Goal: Task Accomplishment & Management: Manage account settings

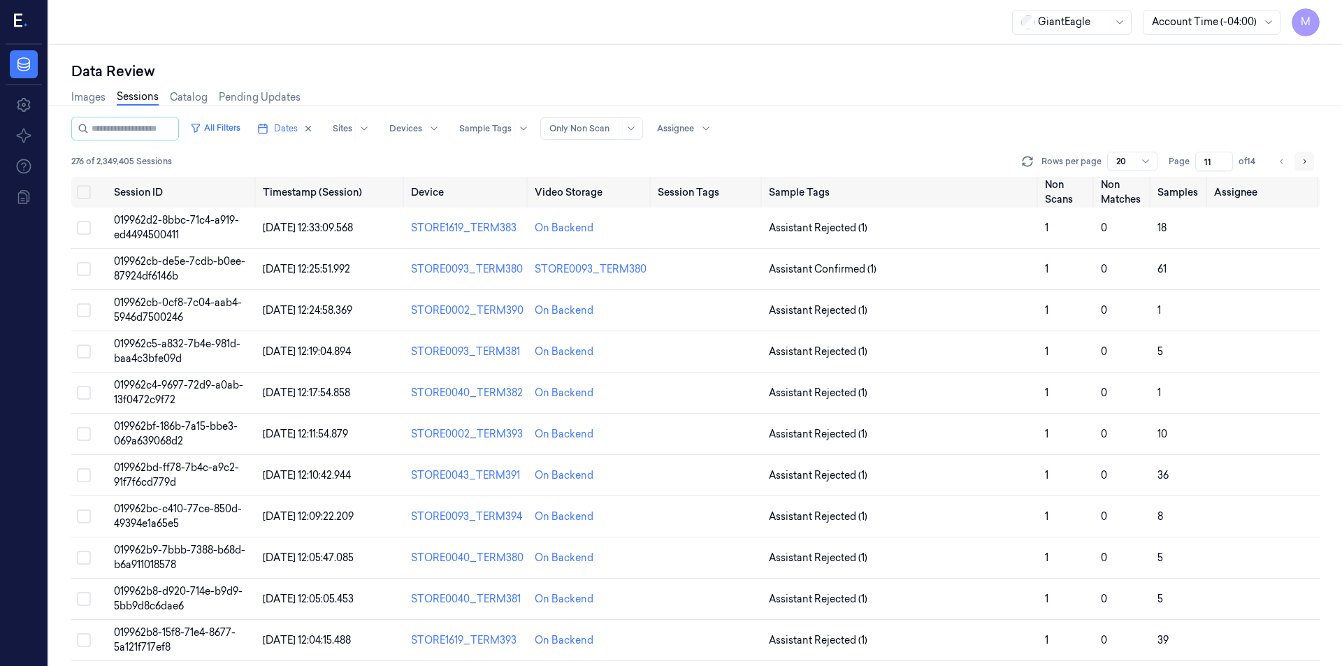
click at [1308, 165] on icon "Go to next page" at bounding box center [1304, 161] width 8 height 11
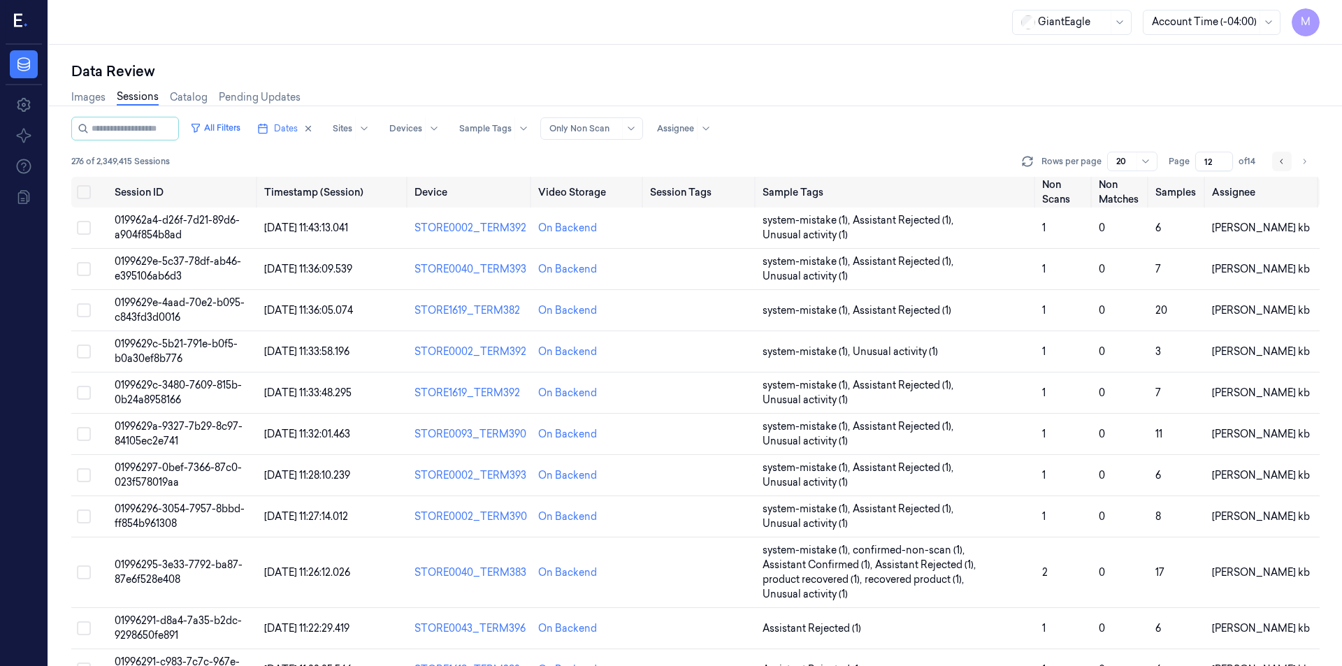
click at [1282, 164] on icon "Go to previous page" at bounding box center [1282, 161] width 8 height 11
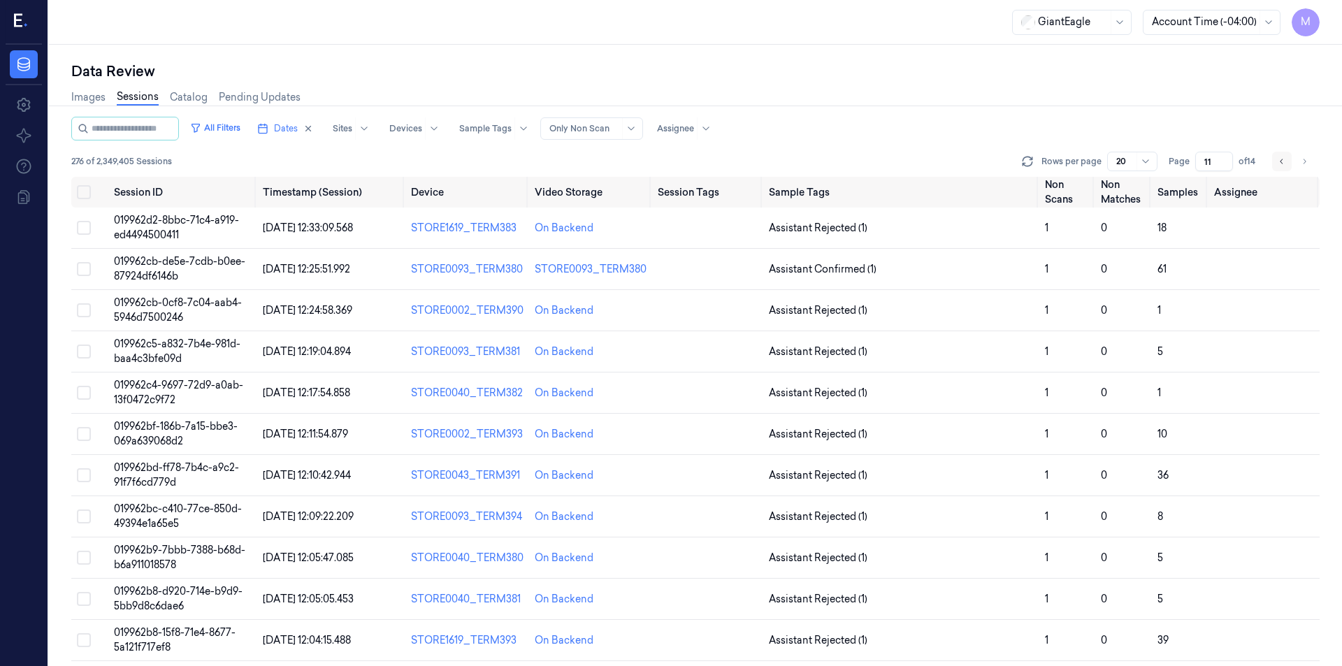
click at [1277, 168] on button "Go to previous page" at bounding box center [1282, 162] width 20 height 20
click at [1277, 162] on button "Go to previous page" at bounding box center [1282, 162] width 20 height 20
click at [1298, 162] on button "Go to next page" at bounding box center [1305, 162] width 20 height 20
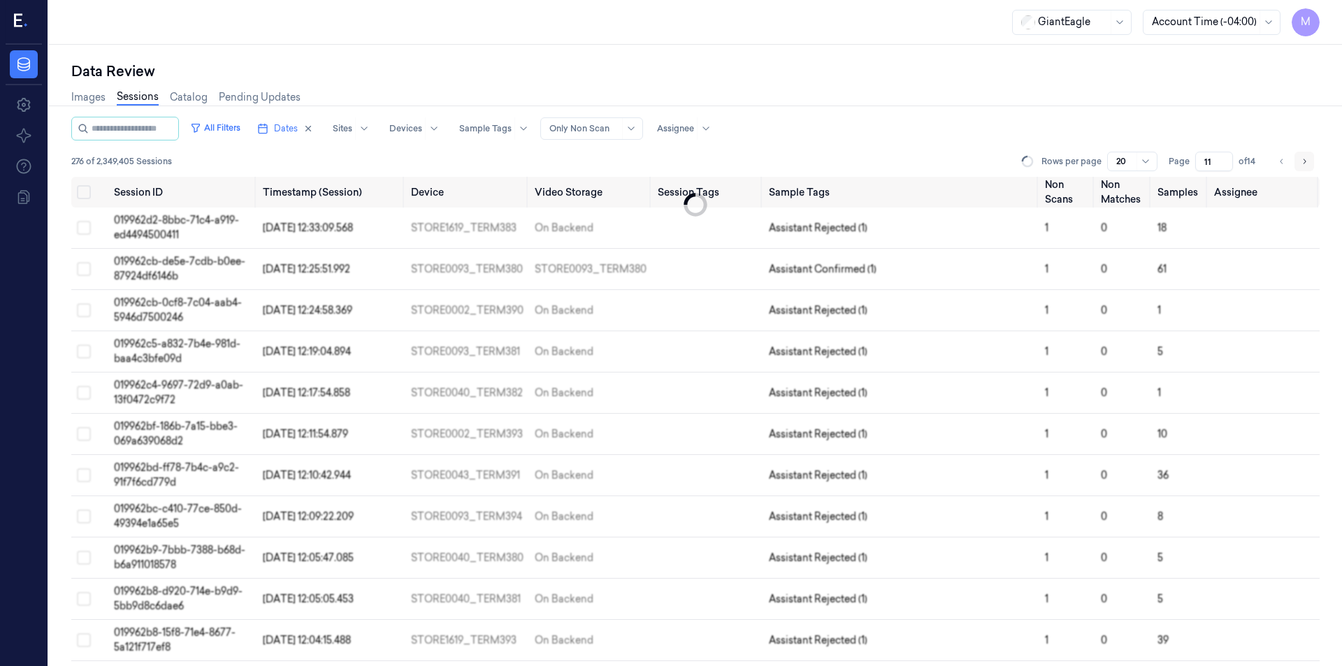
click at [1298, 162] on button "Go to next page" at bounding box center [1305, 162] width 20 height 20
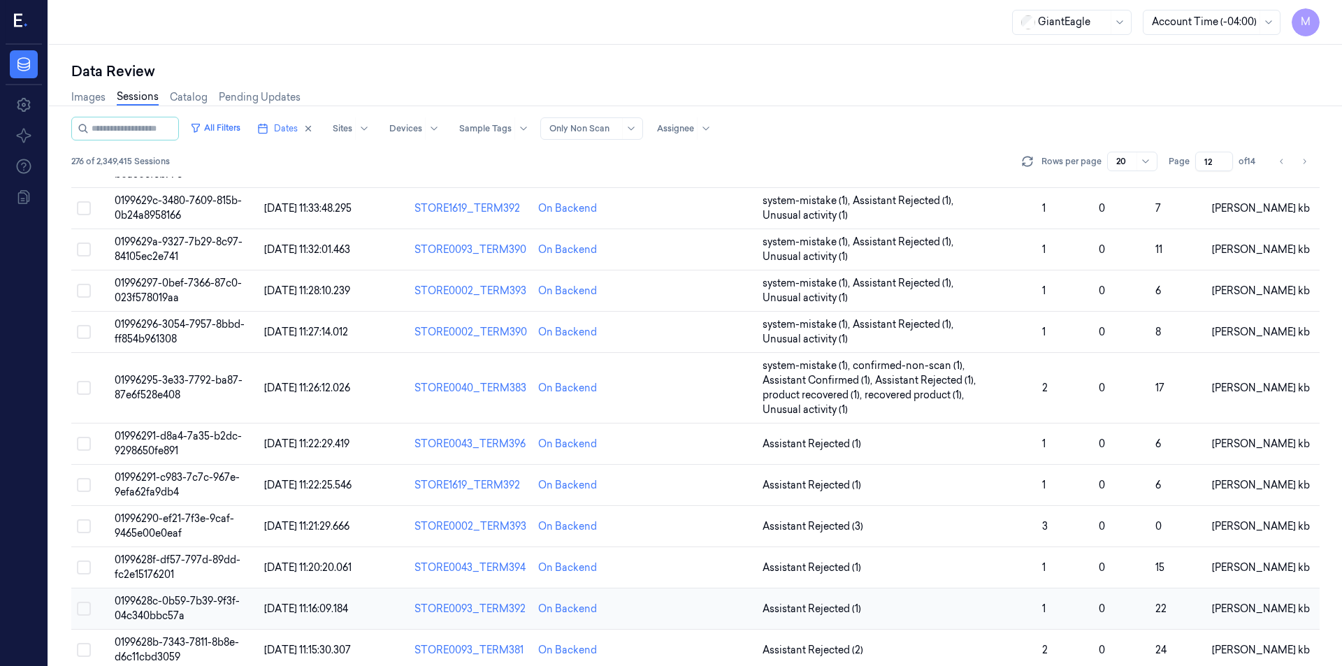
scroll to position [406, 0]
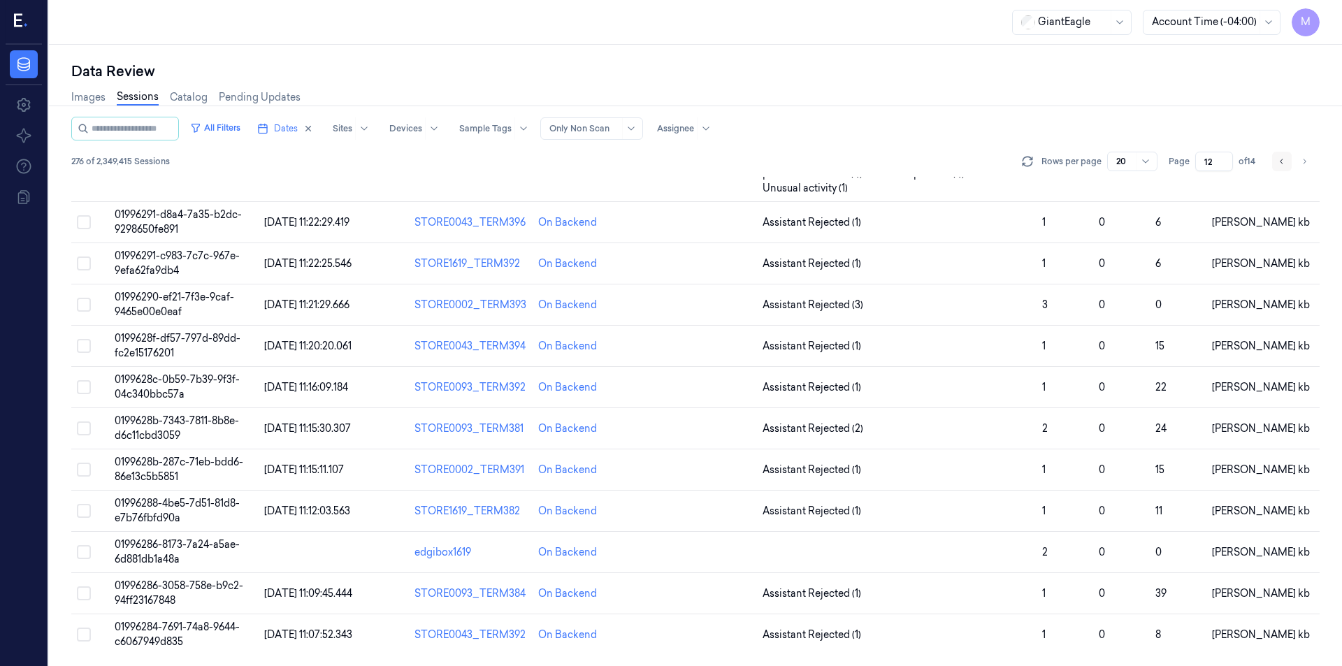
click at [1283, 165] on icon "Go to previous page" at bounding box center [1282, 161] width 8 height 11
type input "11"
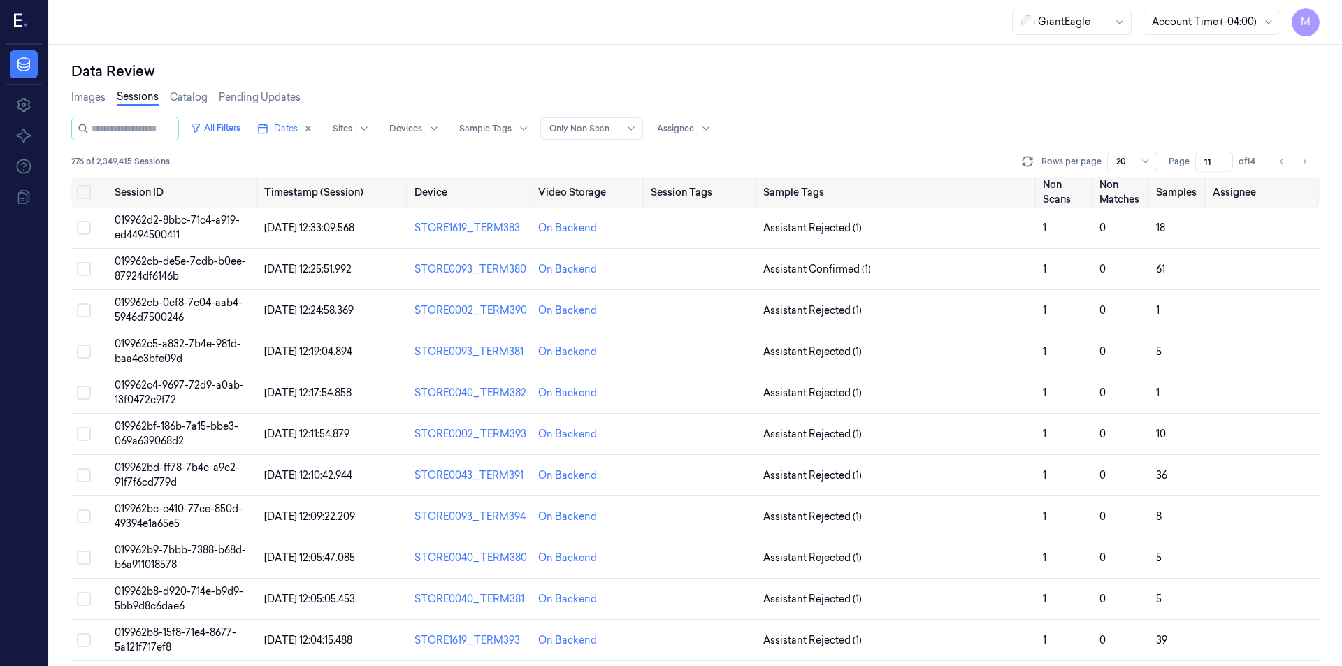
click at [720, 64] on div "Data Review" at bounding box center [695, 72] width 1249 height 20
click at [87, 229] on button "Select row" at bounding box center [84, 228] width 14 height 14
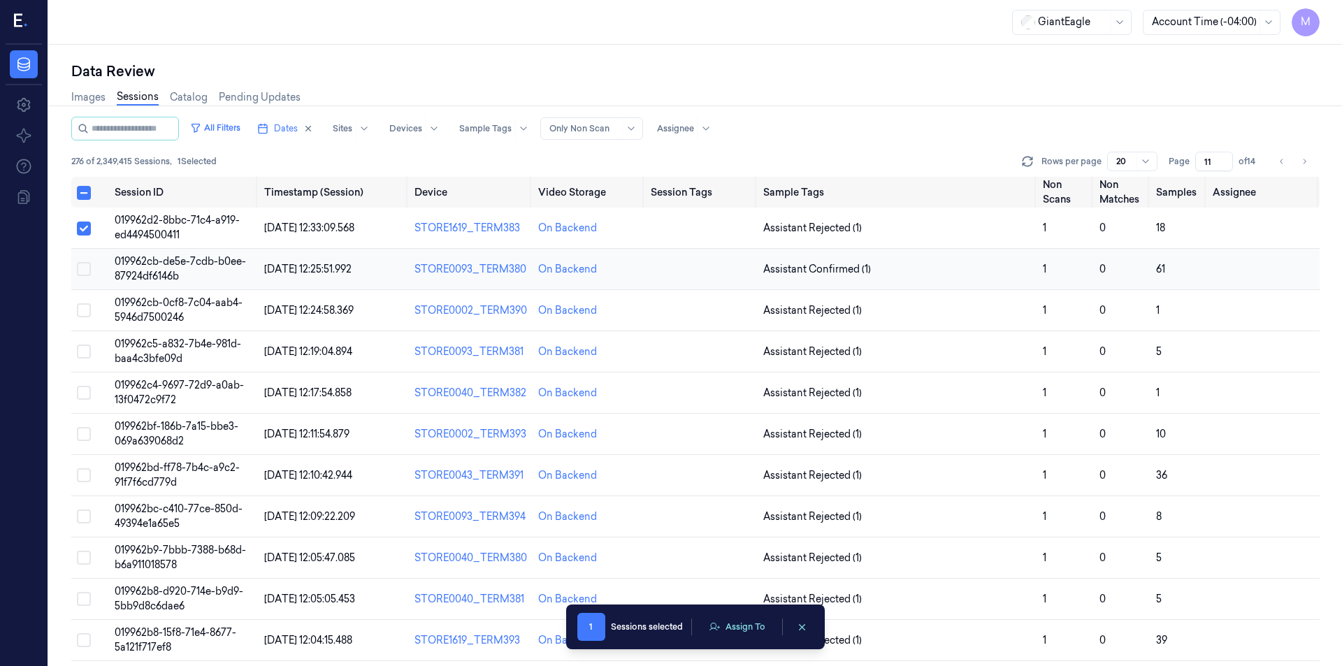
click at [83, 274] on button "Select row" at bounding box center [84, 269] width 14 height 14
click at [86, 310] on button "Select row" at bounding box center [84, 310] width 14 height 14
click at [85, 354] on button "Select row" at bounding box center [84, 352] width 14 height 14
click at [89, 394] on button "Select row" at bounding box center [84, 393] width 14 height 14
click at [80, 437] on button "Select row" at bounding box center [84, 434] width 14 height 14
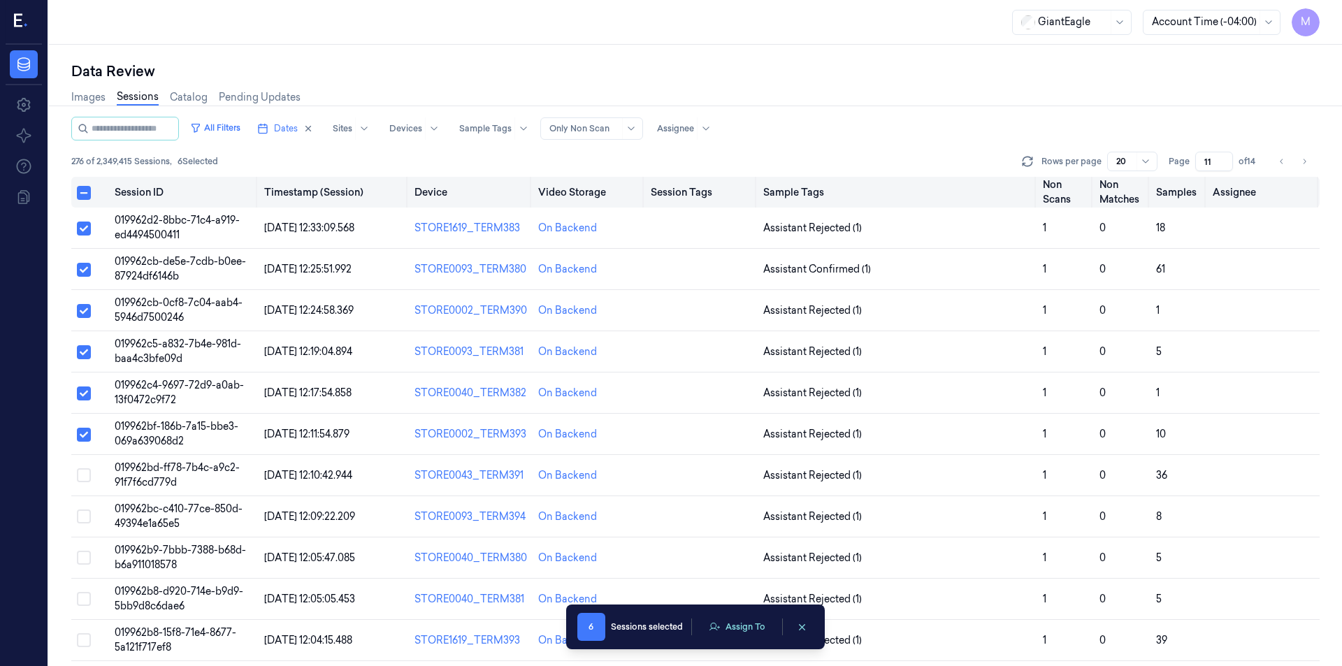
click at [87, 192] on button "Select all" at bounding box center [84, 193] width 14 height 14
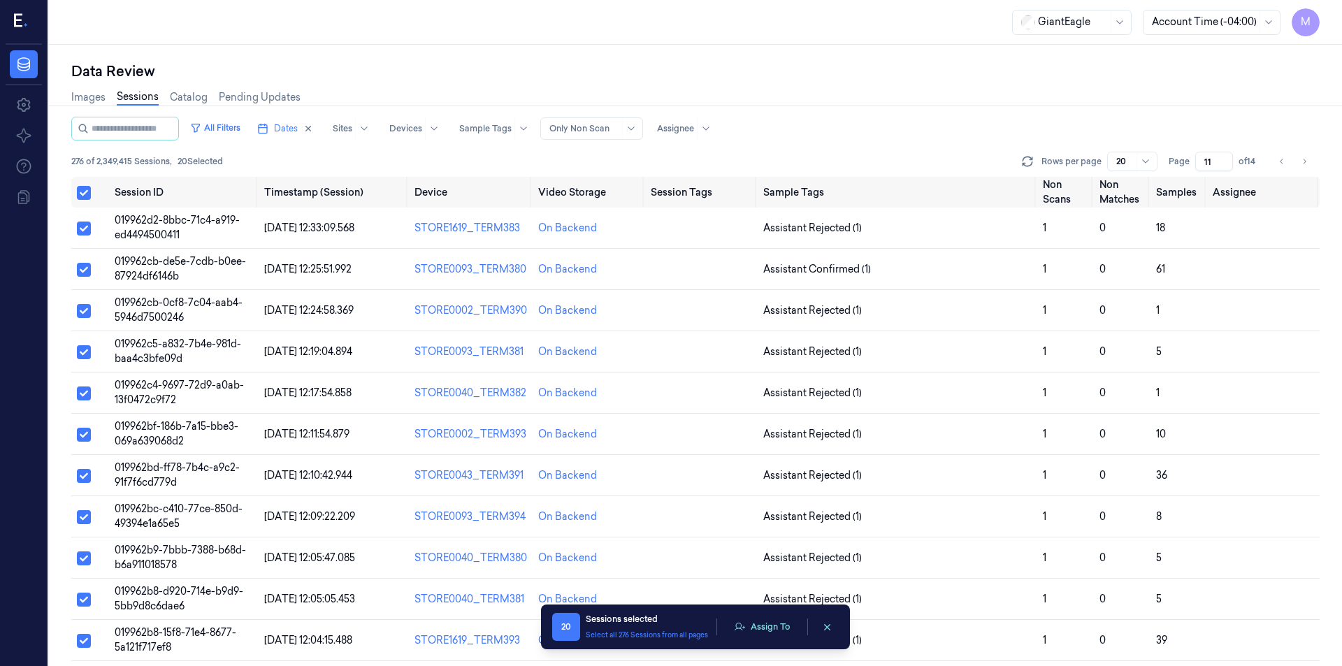
type button "on"
click at [775, 625] on button "Assign To" at bounding box center [762, 627] width 73 height 21
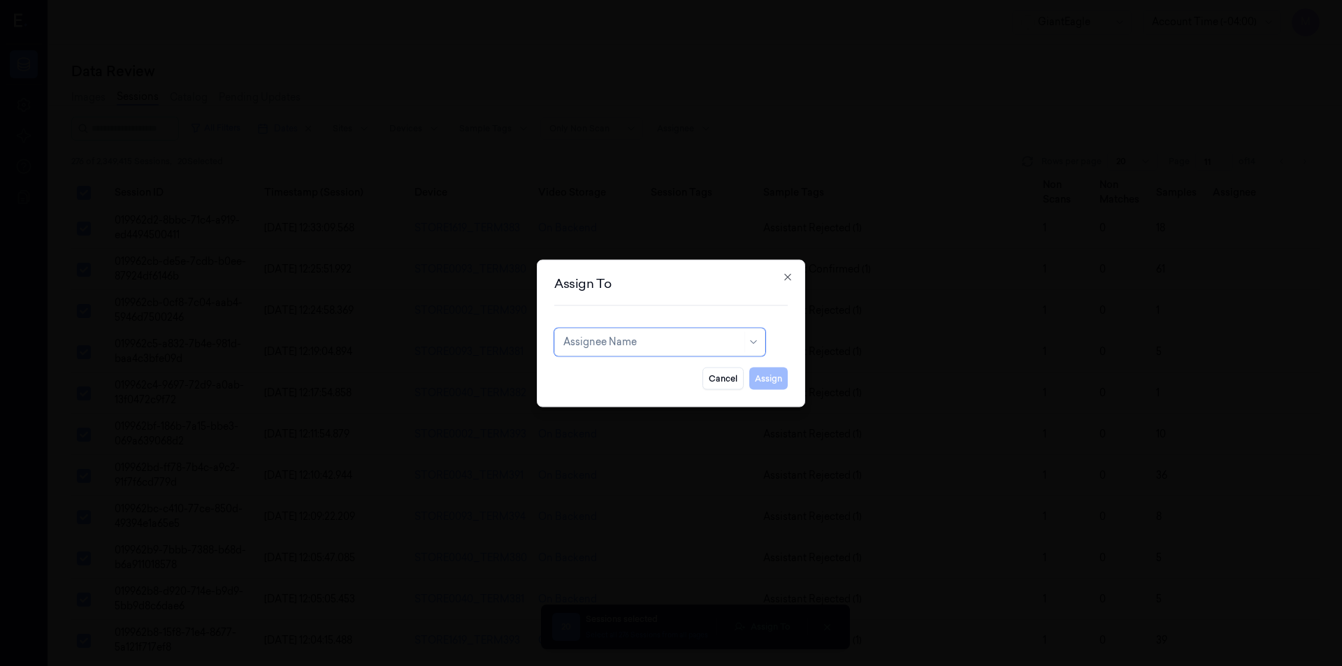
click at [663, 335] on div at bounding box center [653, 342] width 178 height 15
type input "sha"
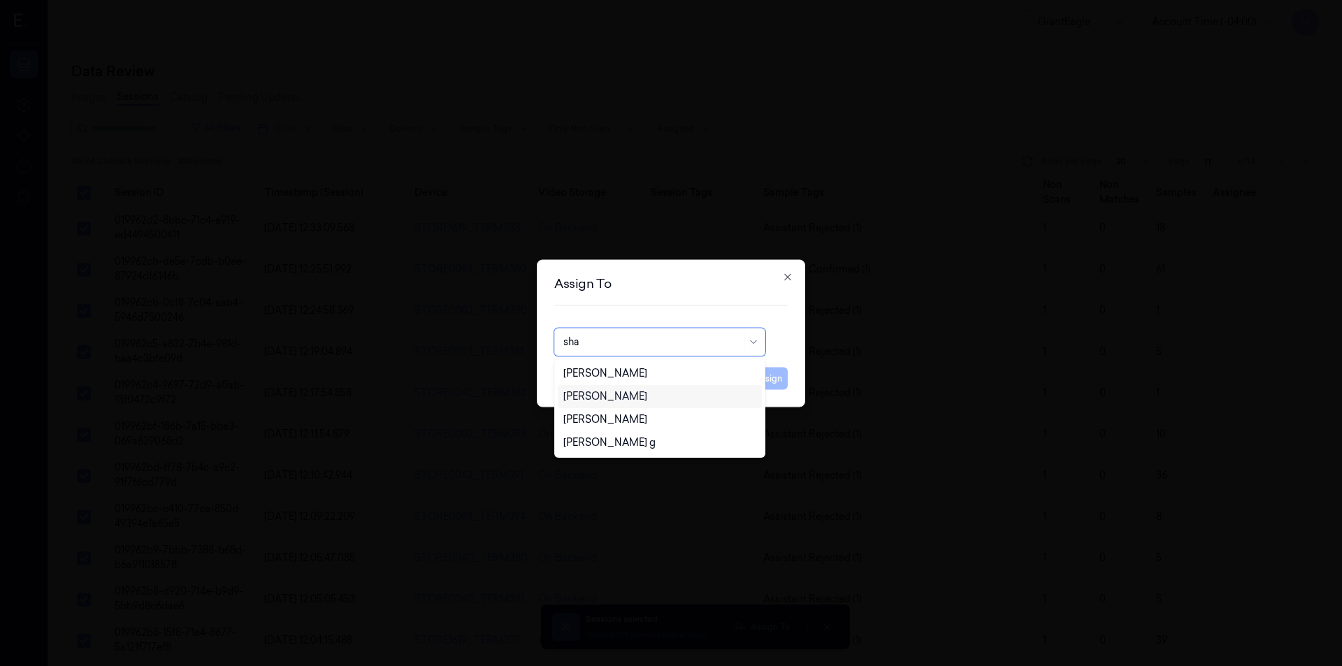
click at [631, 399] on div "shankaramma shankaramma" at bounding box center [606, 396] width 84 height 15
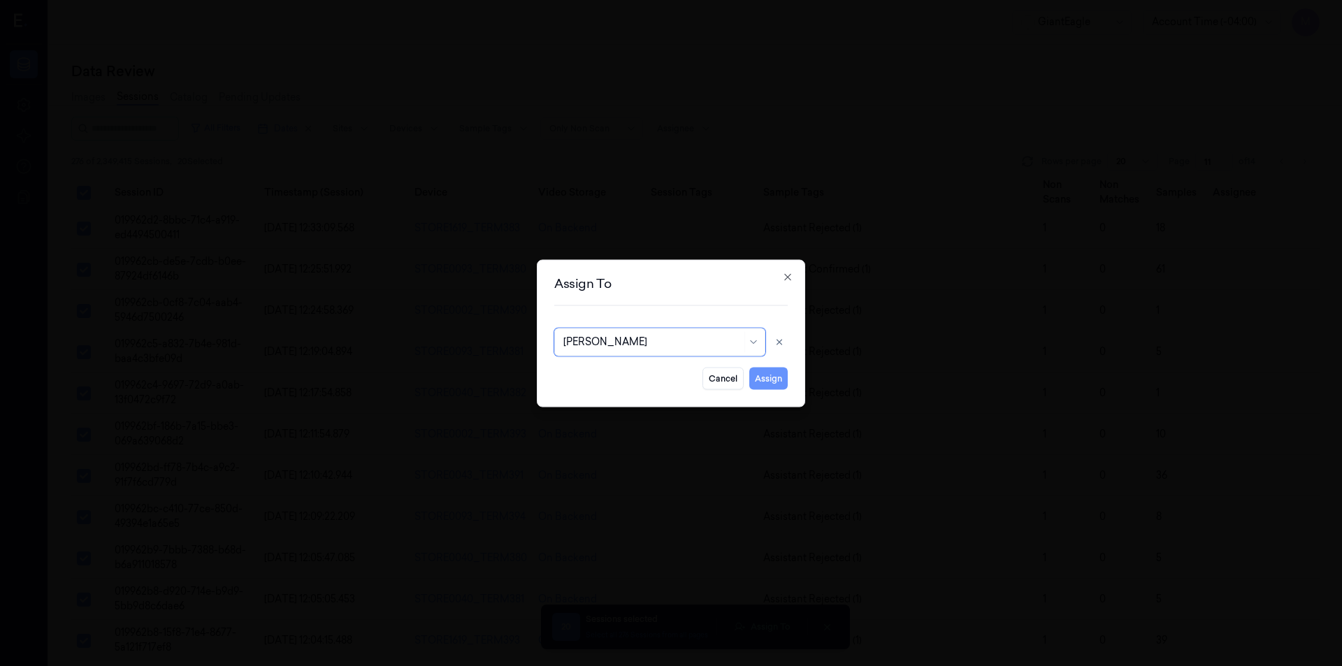
click at [783, 382] on button "Assign" at bounding box center [768, 378] width 38 height 22
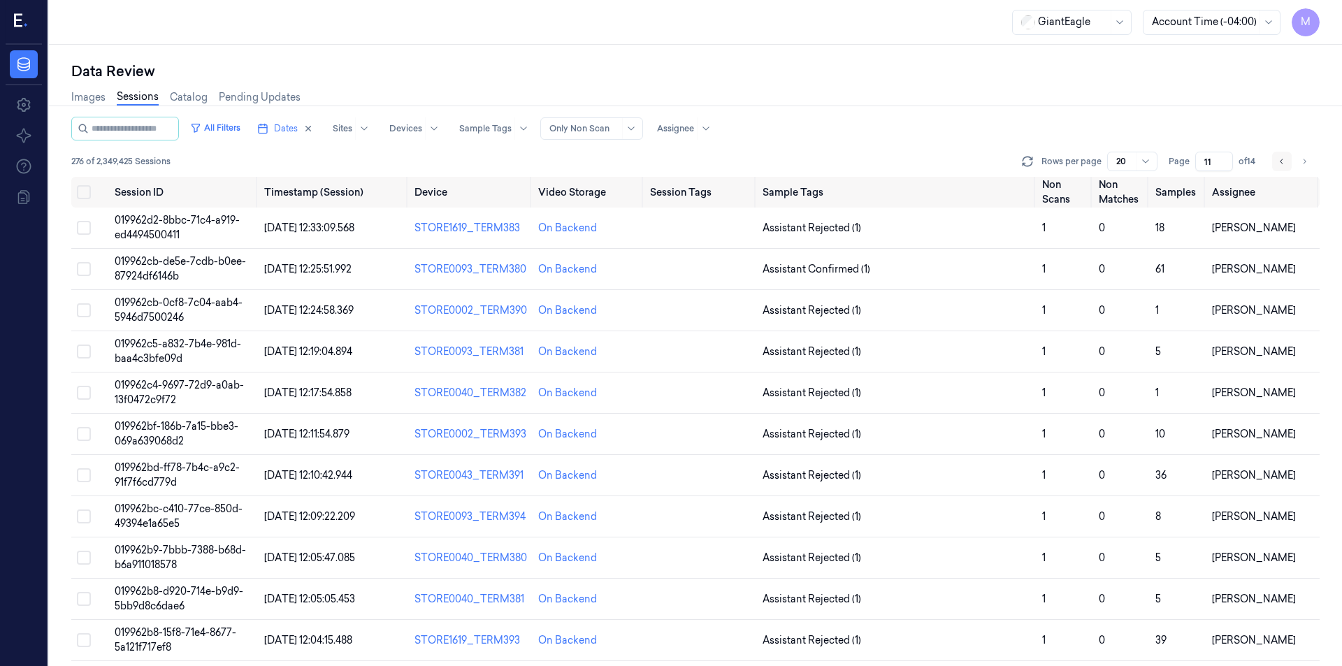
click at [1284, 160] on icon "Go to previous page" at bounding box center [1282, 161] width 8 height 11
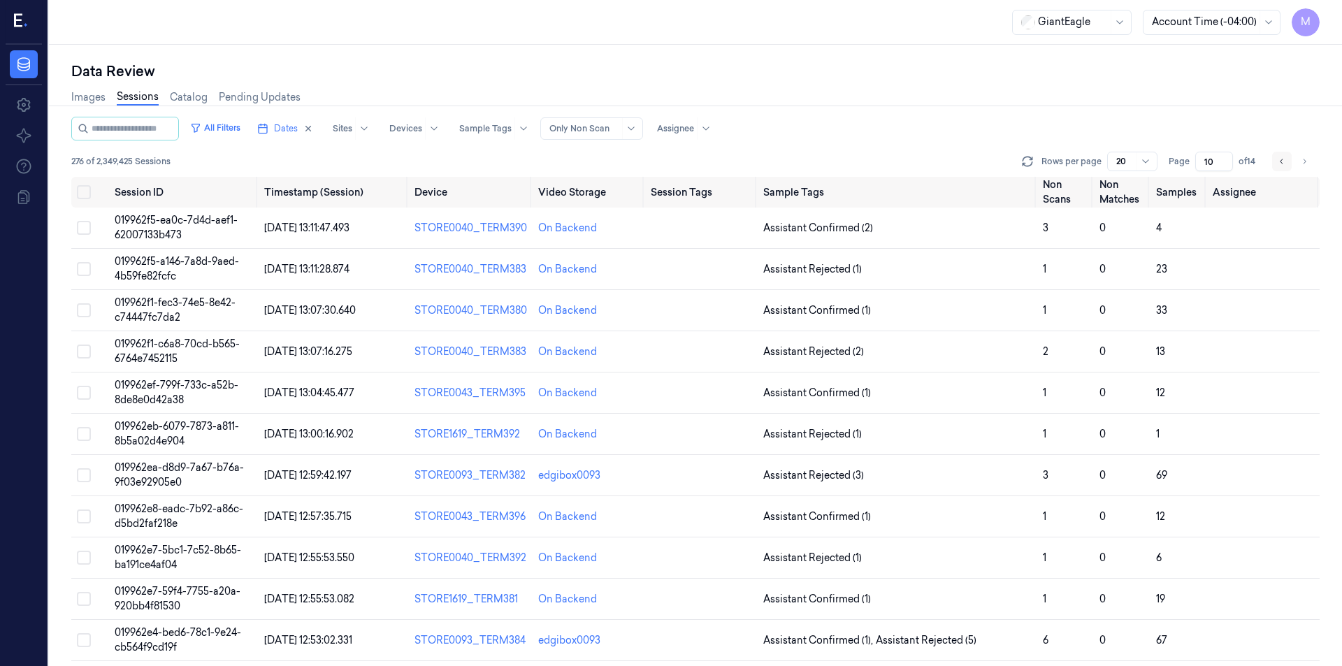
click at [1282, 158] on icon "Go to previous page" at bounding box center [1282, 161] width 8 height 11
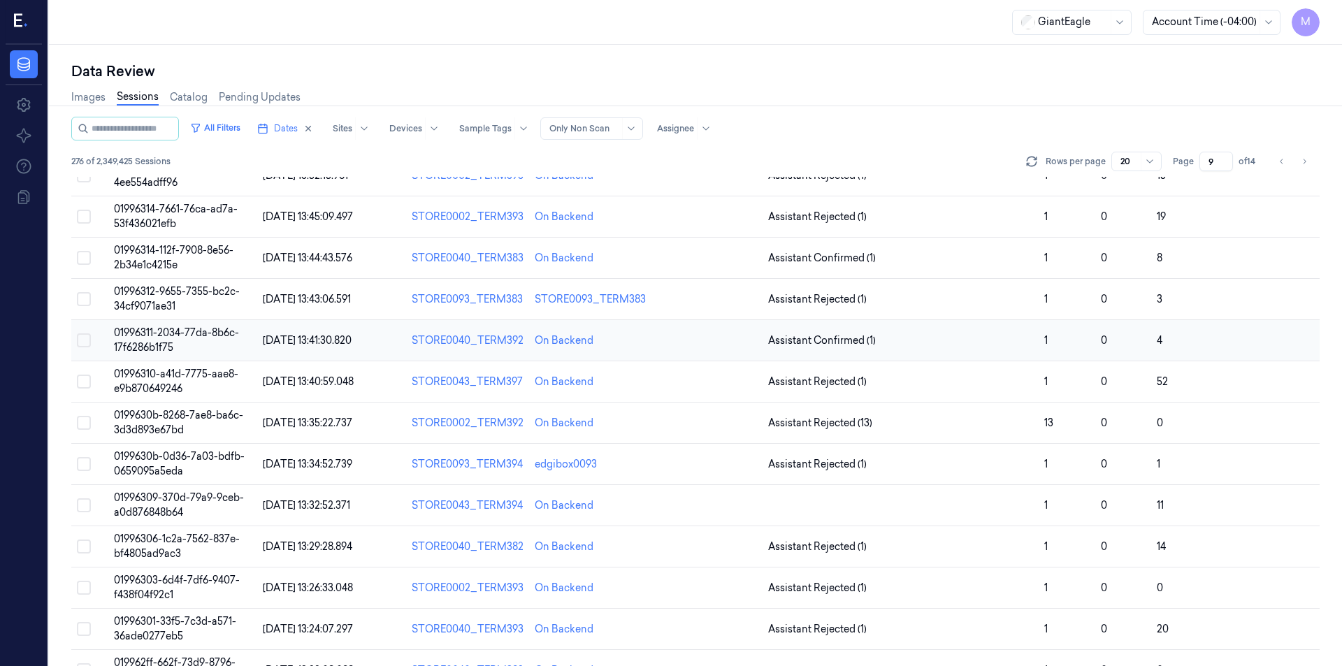
scroll to position [70, 0]
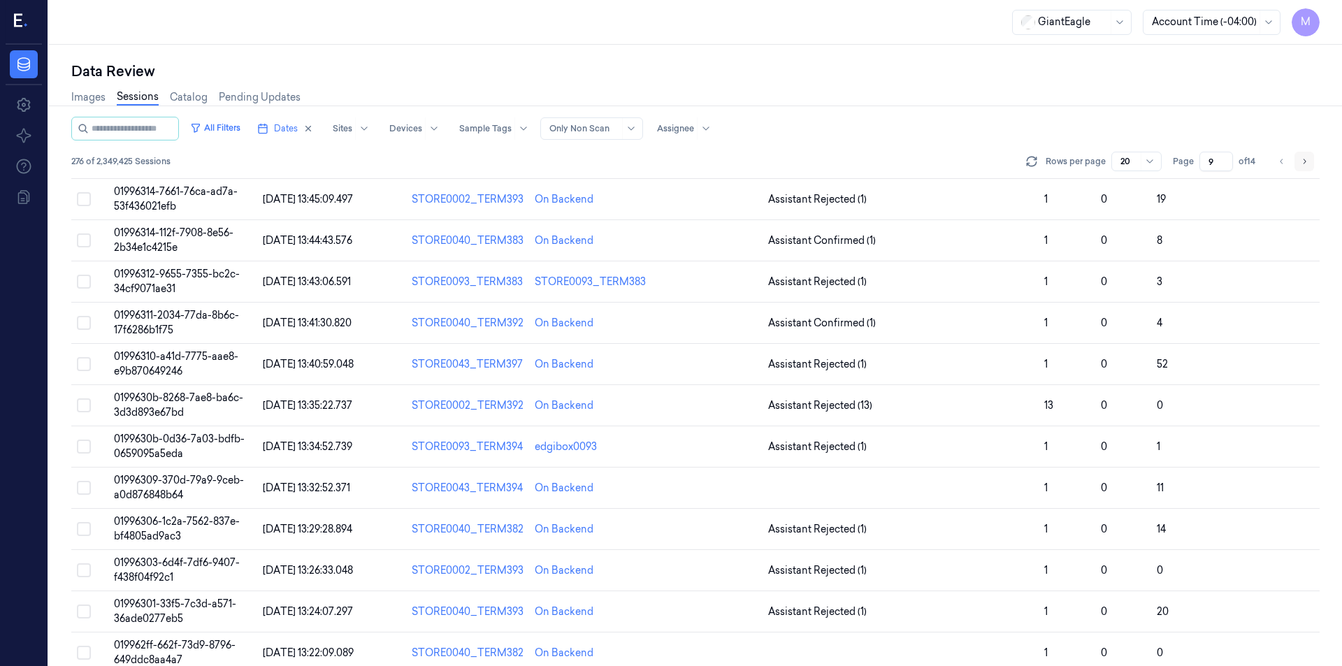
click at [1304, 157] on icon "Go to next page" at bounding box center [1304, 161] width 8 height 11
type input "10"
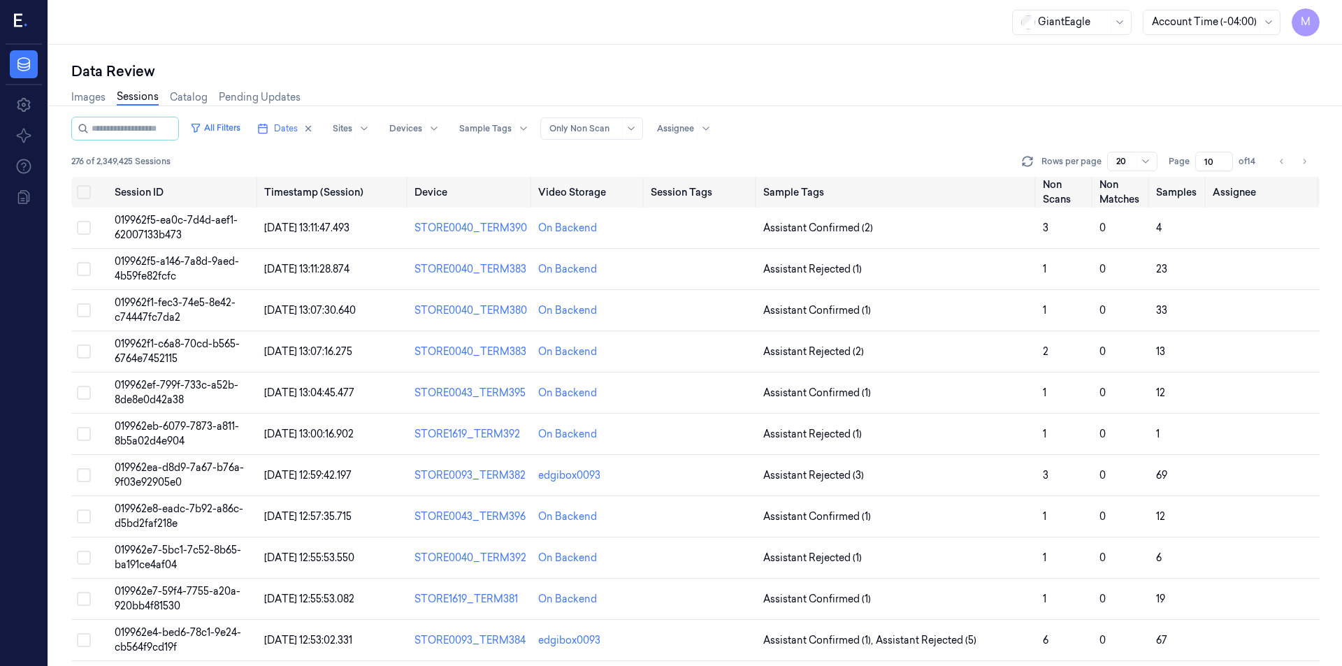
click at [684, 77] on div "Data Review" at bounding box center [695, 72] width 1249 height 20
click at [492, 36] on div "GiantEagle Account Time (-04:00) M" at bounding box center [695, 22] width 1293 height 45
click at [80, 192] on button "on" at bounding box center [84, 192] width 14 height 14
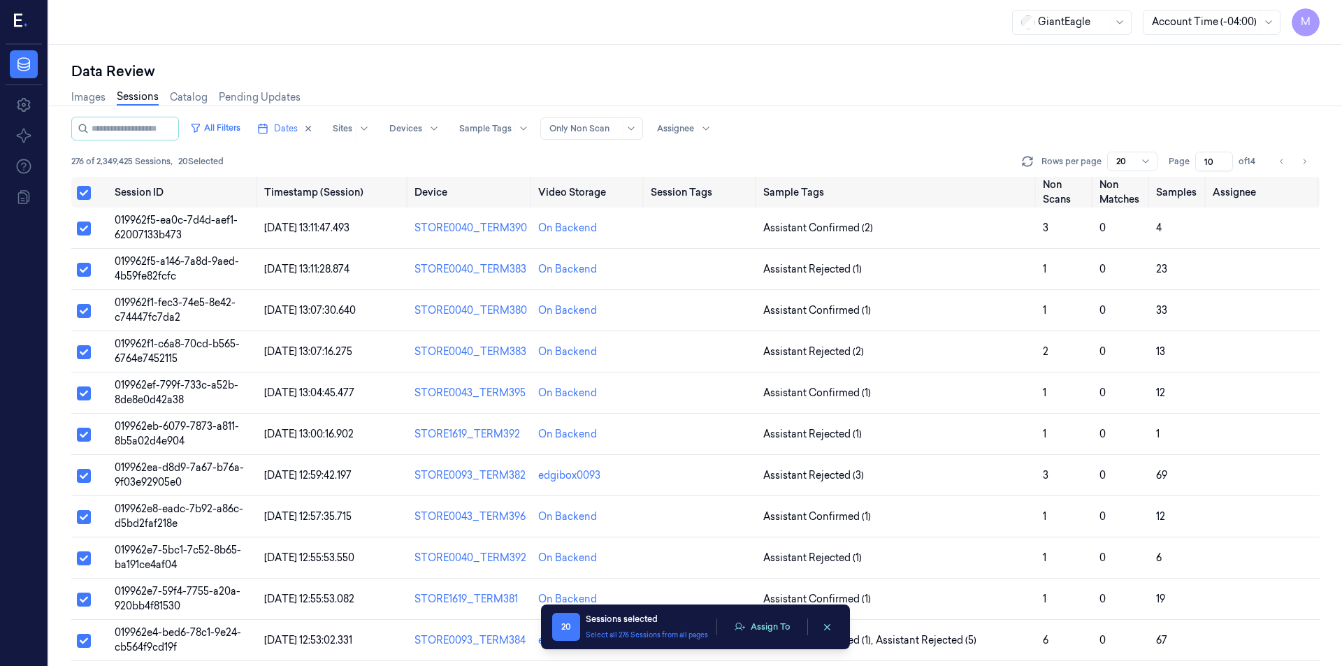
click at [723, 94] on div "Images Sessions Catalog Pending Updates" at bounding box center [695, 99] width 1249 height 36
click at [679, 518] on td at bounding box center [701, 516] width 113 height 41
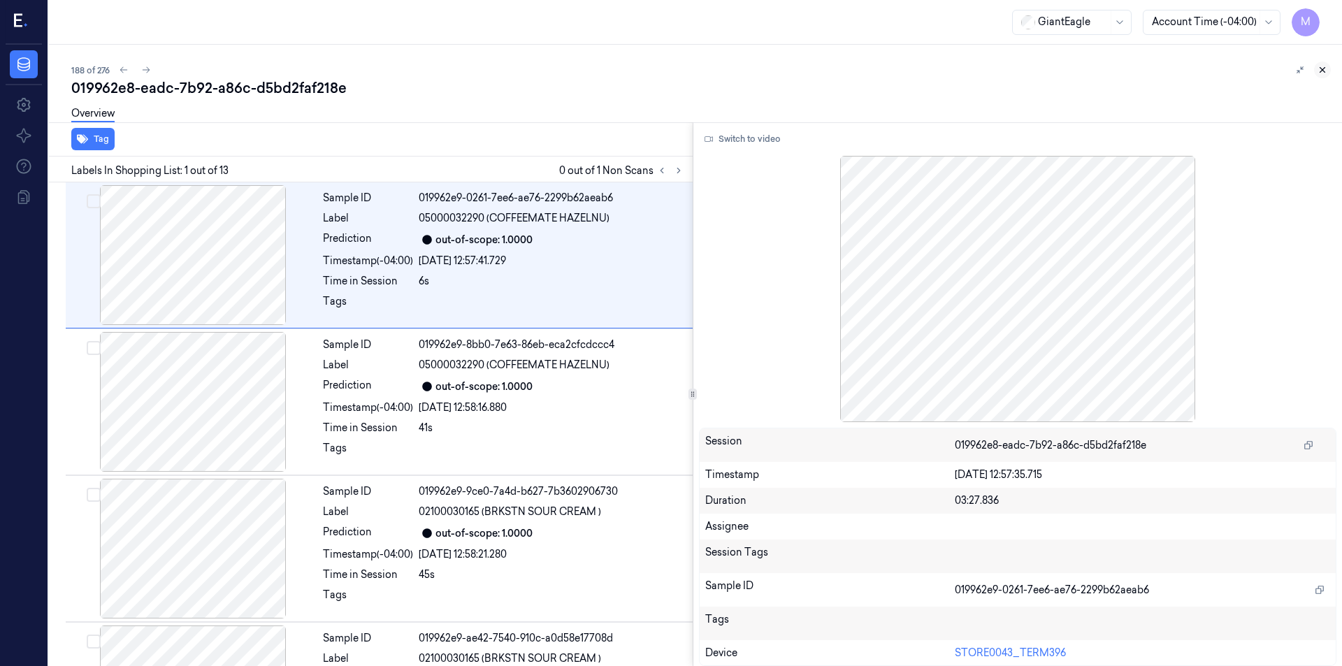
click at [1320, 65] on icon at bounding box center [1323, 70] width 10 height 10
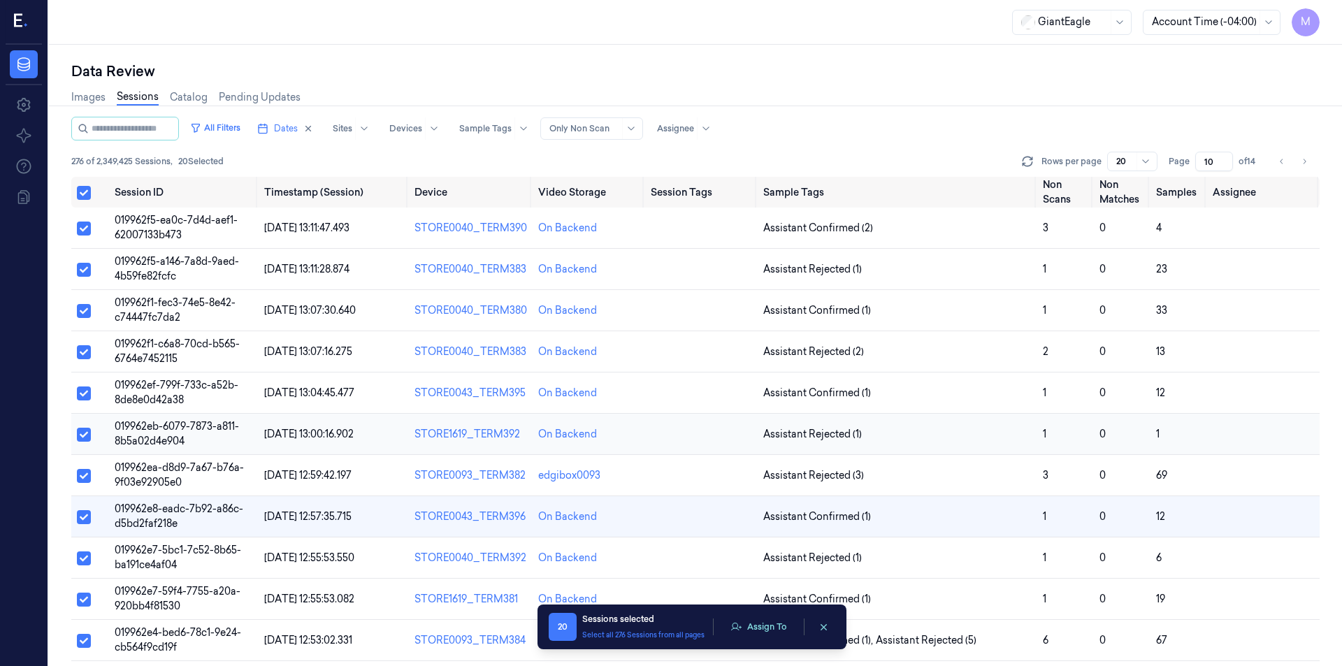
scroll to position [95, 0]
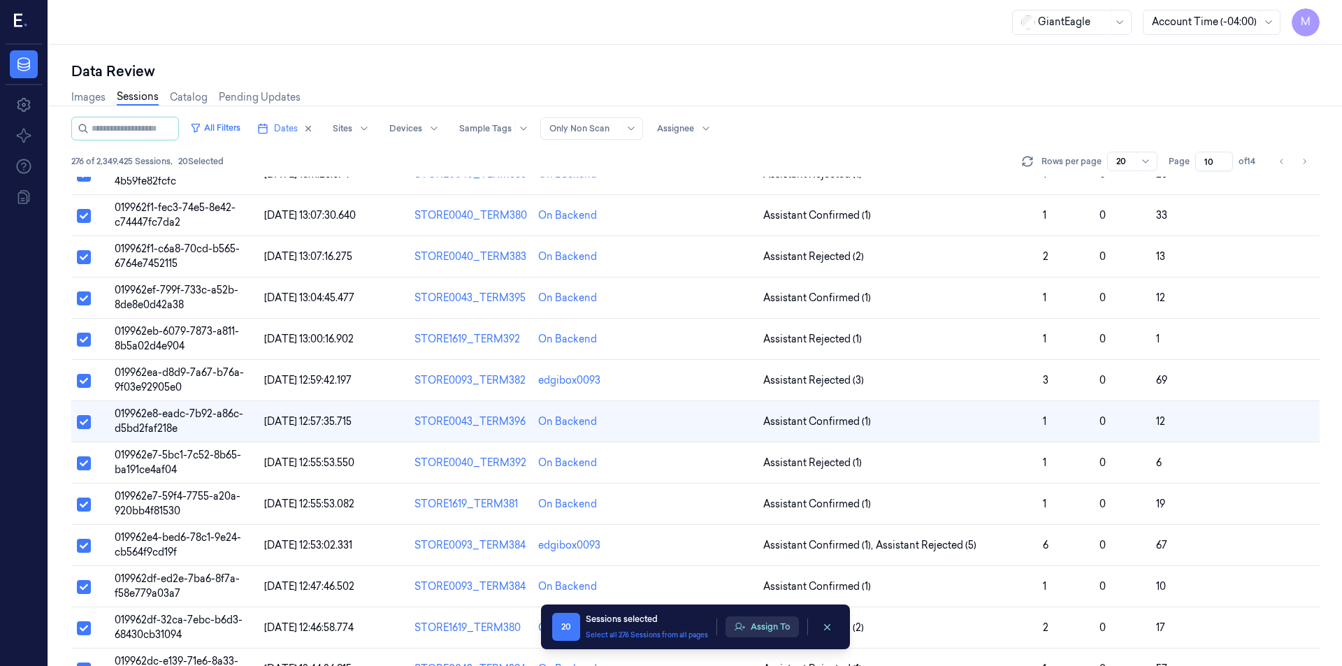
click at [769, 626] on button "Assign To" at bounding box center [762, 627] width 73 height 21
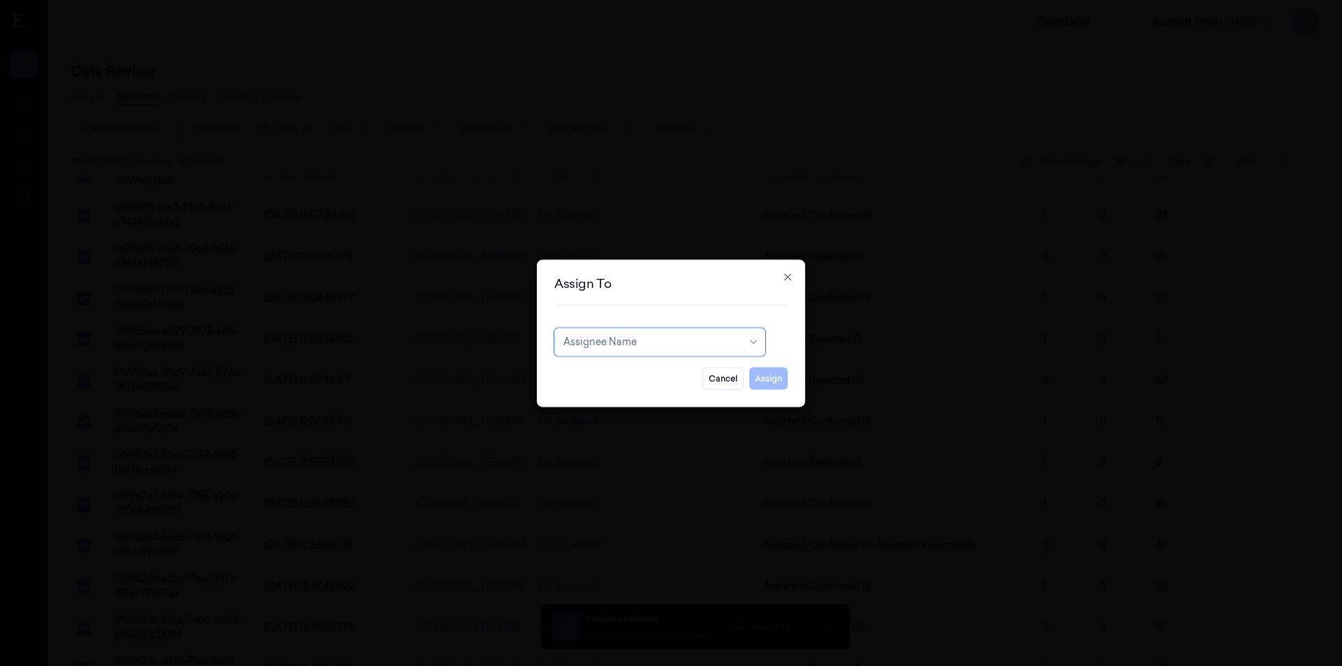
click at [650, 345] on div at bounding box center [653, 342] width 178 height 15
type input "ay"
click at [635, 367] on div "[PERSON_NAME]" at bounding box center [660, 373] width 193 height 15
click at [771, 380] on button "Assign" at bounding box center [768, 378] width 38 height 22
